Goal: Task Accomplishment & Management: Complete application form

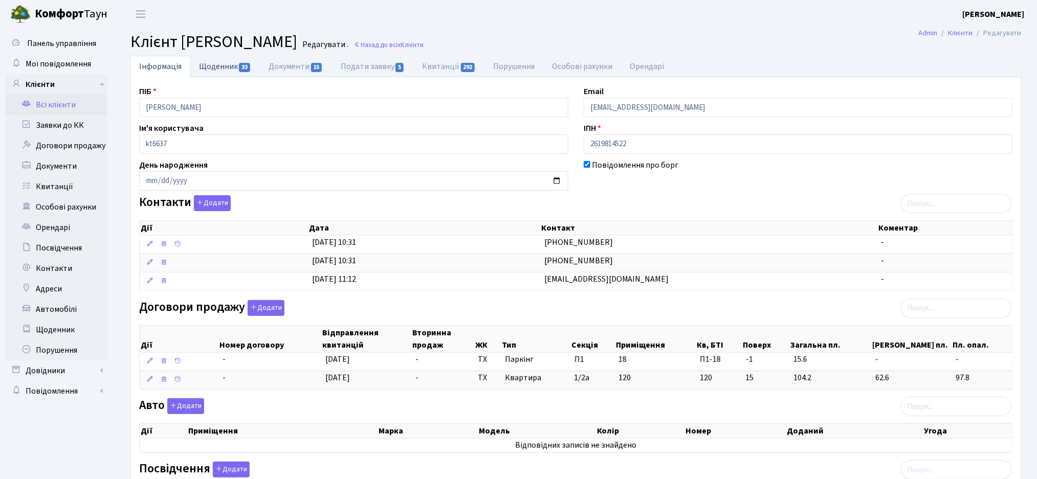
click at [209, 68] on link "Щоденник 33" at bounding box center [225, 66] width 70 height 21
select select "25"
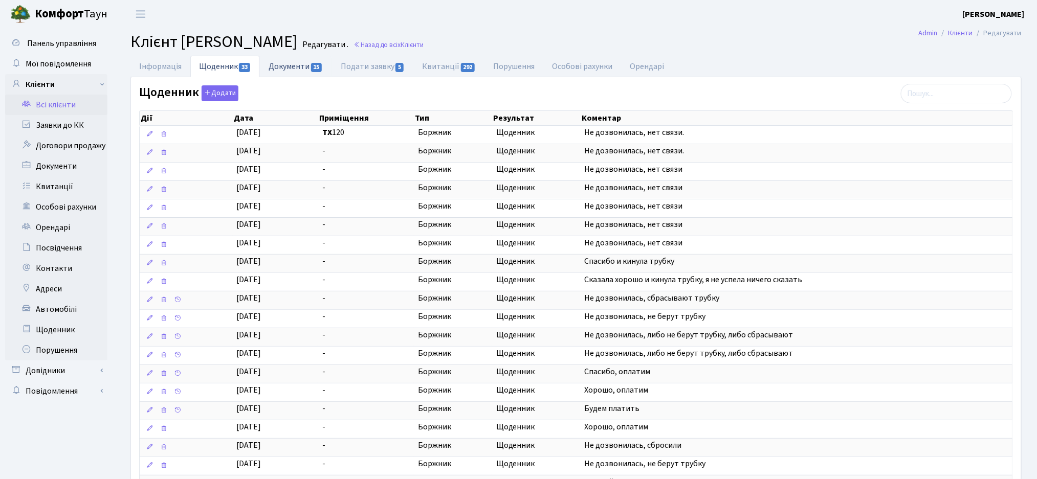
click at [282, 70] on link "Документи 15" at bounding box center [296, 66] width 72 height 21
select select "25"
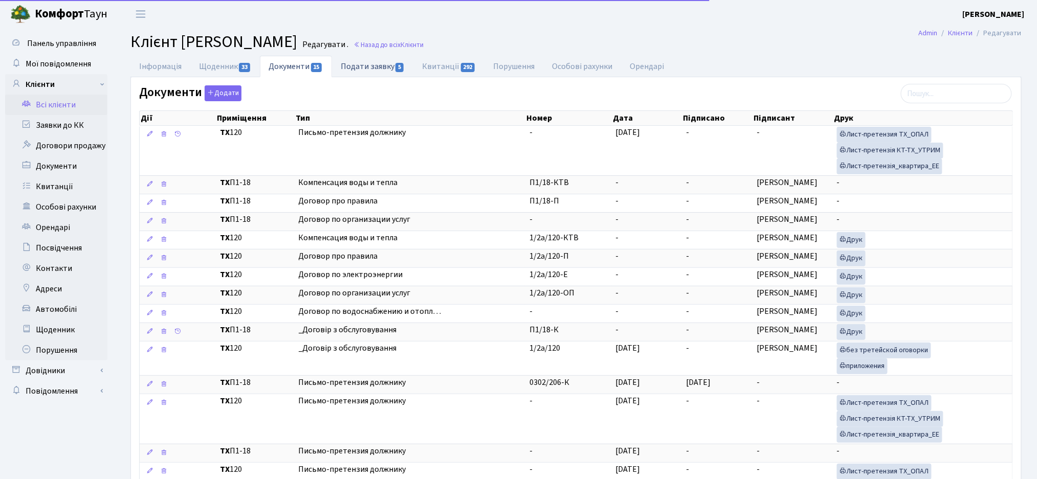
click at [369, 64] on link "Подати заявку 5" at bounding box center [372, 66] width 81 height 21
select select "25"
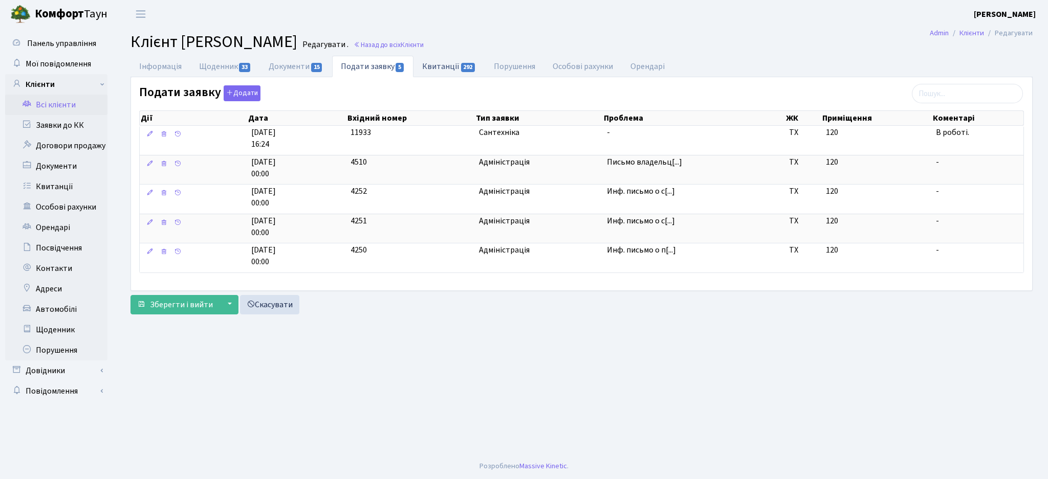
click at [440, 72] on link "Квитанції 292" at bounding box center [448, 66] width 71 height 21
select select "25"
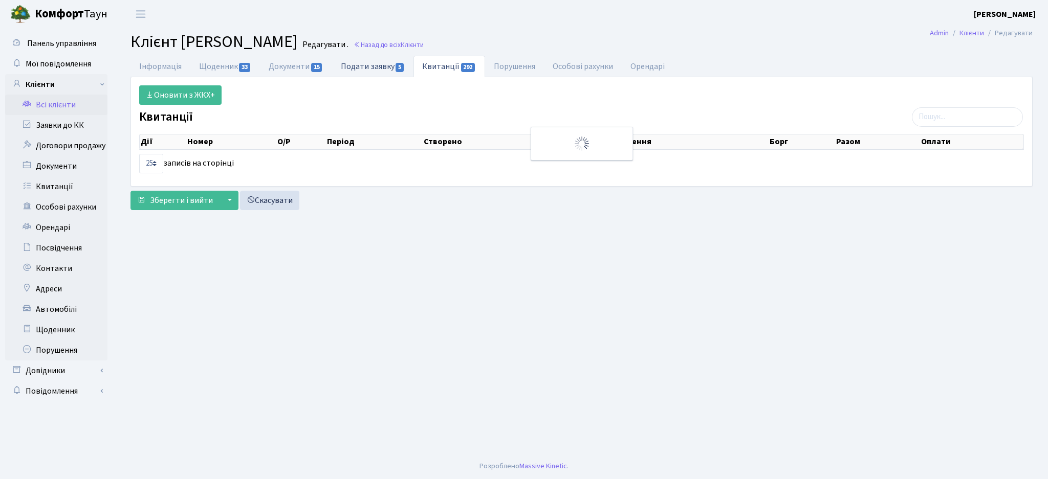
click at [359, 70] on link "Подати заявку 5" at bounding box center [372, 66] width 81 height 21
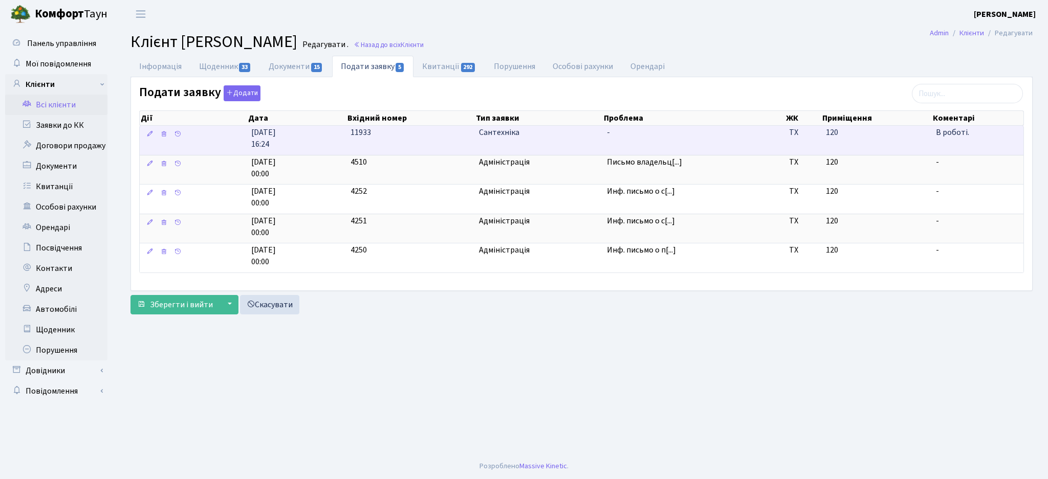
click at [627, 142] on td "-" at bounding box center [694, 140] width 182 height 29
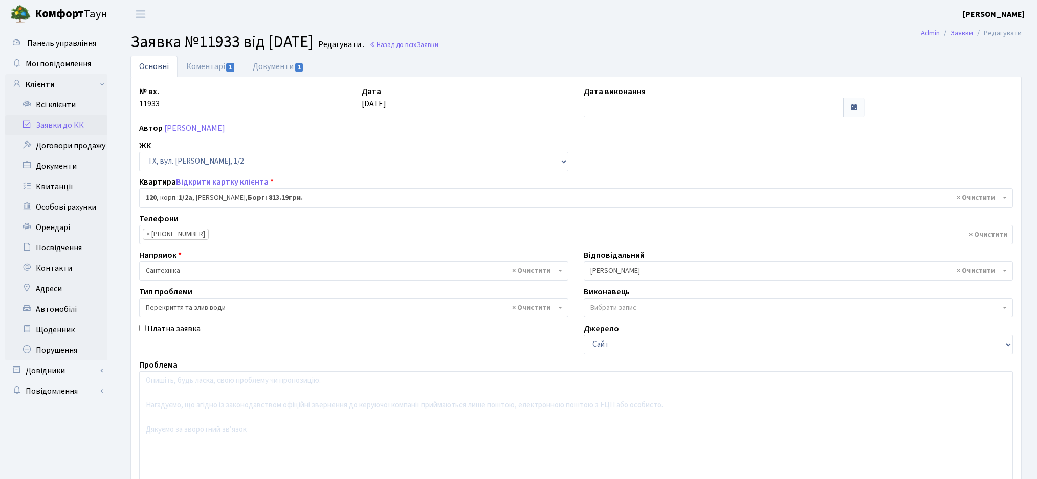
select select "13726"
select select "32"
click at [42, 127] on link "Заявки до КК" at bounding box center [56, 125] width 102 height 20
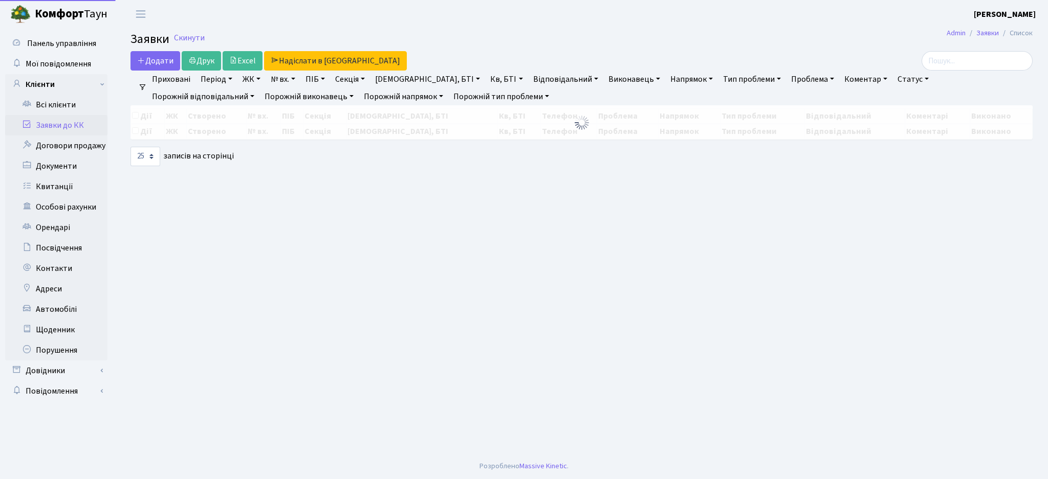
select select "25"
